Goal: Transaction & Acquisition: Purchase product/service

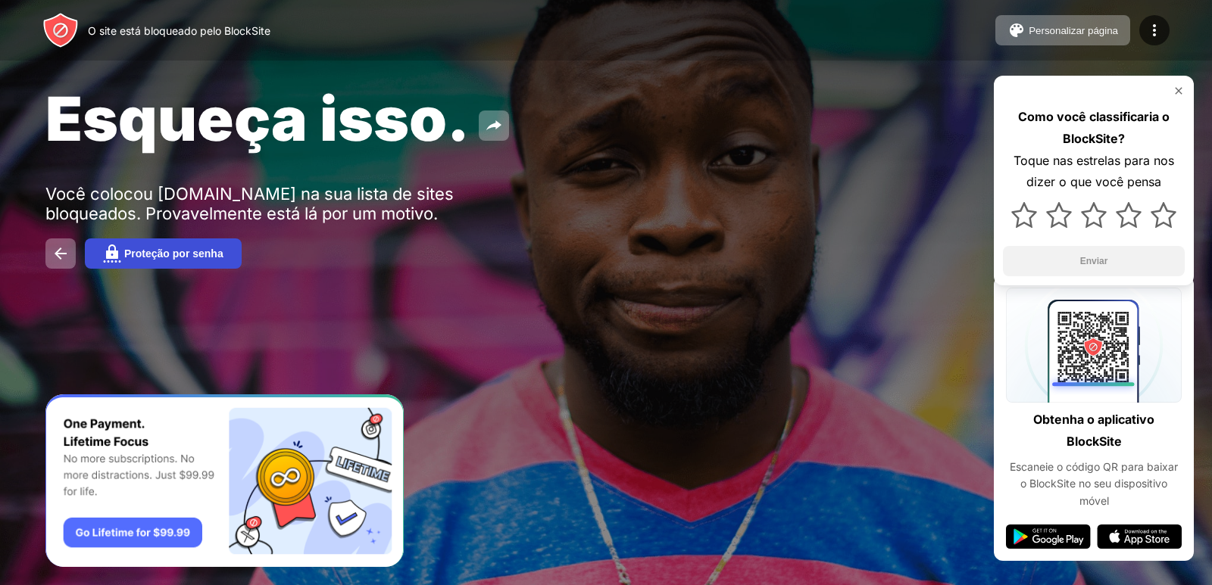
click at [111, 264] on button "Proteção por senha" at bounding box center [163, 254] width 157 height 30
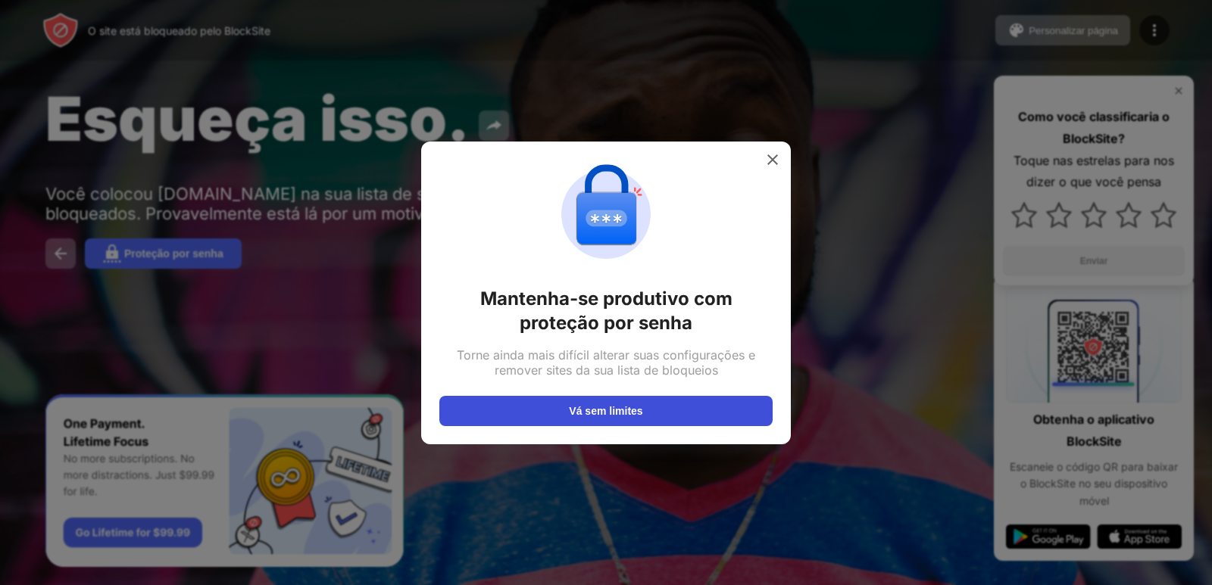
click at [559, 410] on button "Vá sem limites" at bounding box center [605, 411] width 333 height 30
